Goal: Use online tool/utility: Utilize a website feature to perform a specific function

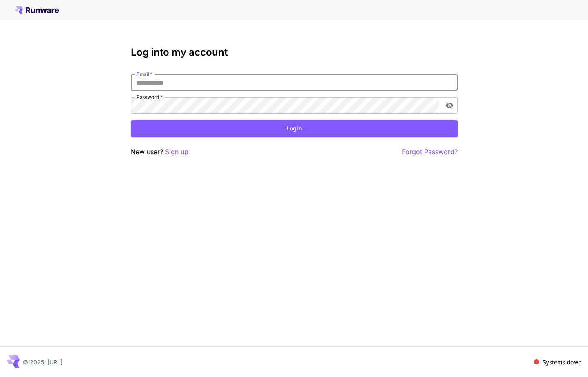
type input "**********"
click at [294, 128] on button "Login" at bounding box center [294, 128] width 327 height 17
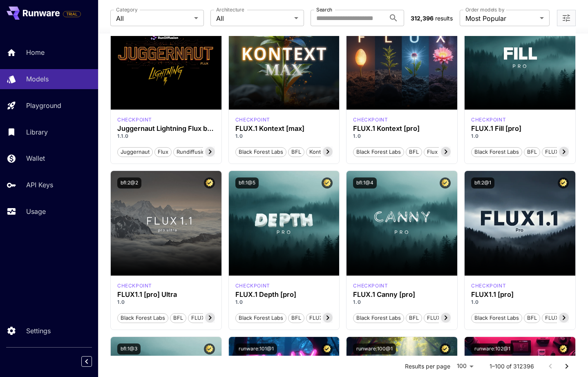
scroll to position [265, 0]
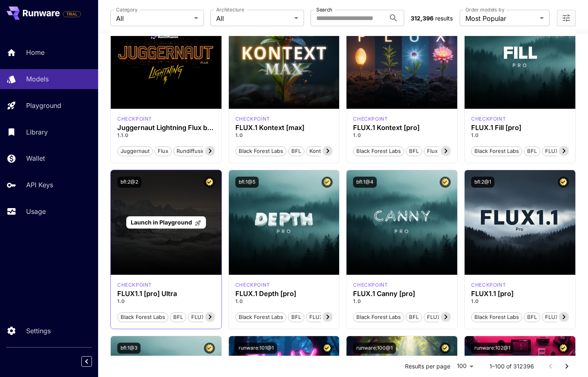
click at [151, 207] on div "Launch in Playground" at bounding box center [166, 222] width 111 height 105
click at [175, 204] on div "Launch in Playground" at bounding box center [166, 222] width 111 height 105
click at [178, 224] on span "Launch in Playground" at bounding box center [161, 222] width 61 height 7
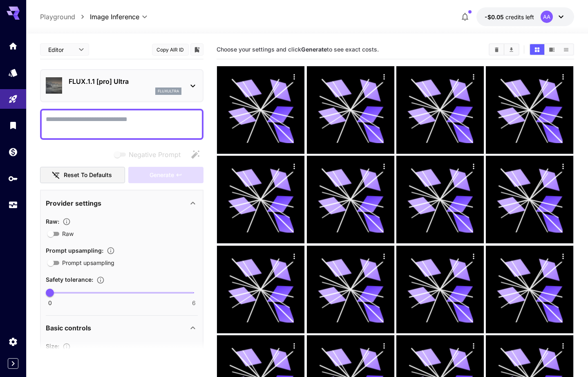
click at [559, 16] on icon at bounding box center [561, 17] width 5 height 3
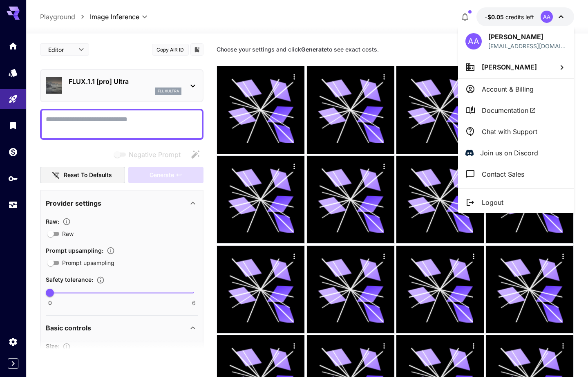
click at [542, 15] on div at bounding box center [294, 188] width 588 height 377
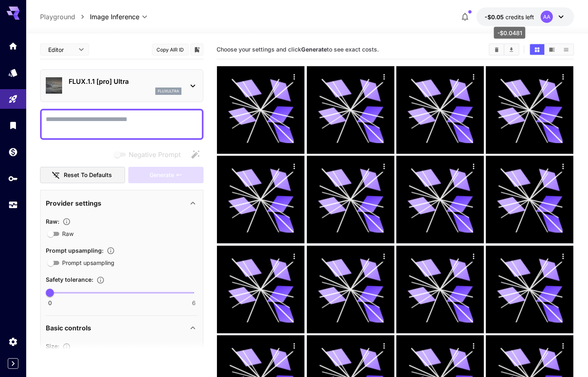
click at [502, 15] on span "-$0.05" at bounding box center [495, 16] width 21 height 7
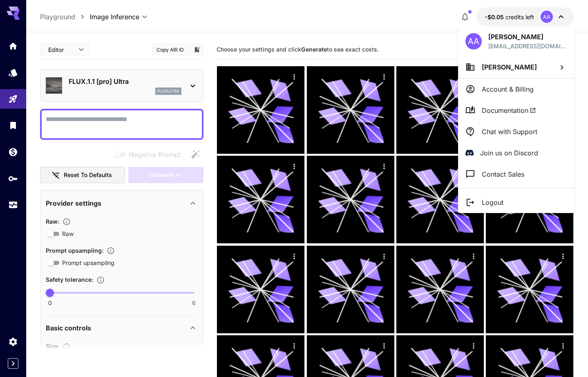
click at [563, 16] on div at bounding box center [294, 188] width 588 height 377
